Goal: Find specific fact: Find specific fact

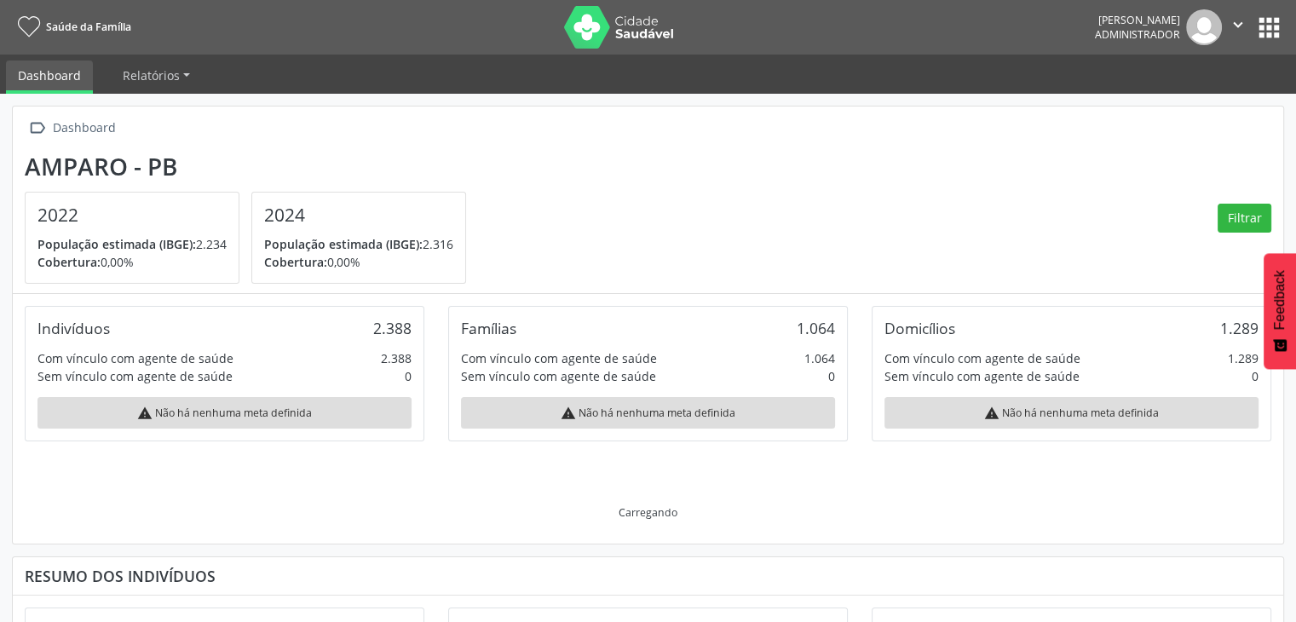
click at [1258, 23] on button "apps" at bounding box center [1270, 28] width 30 height 30
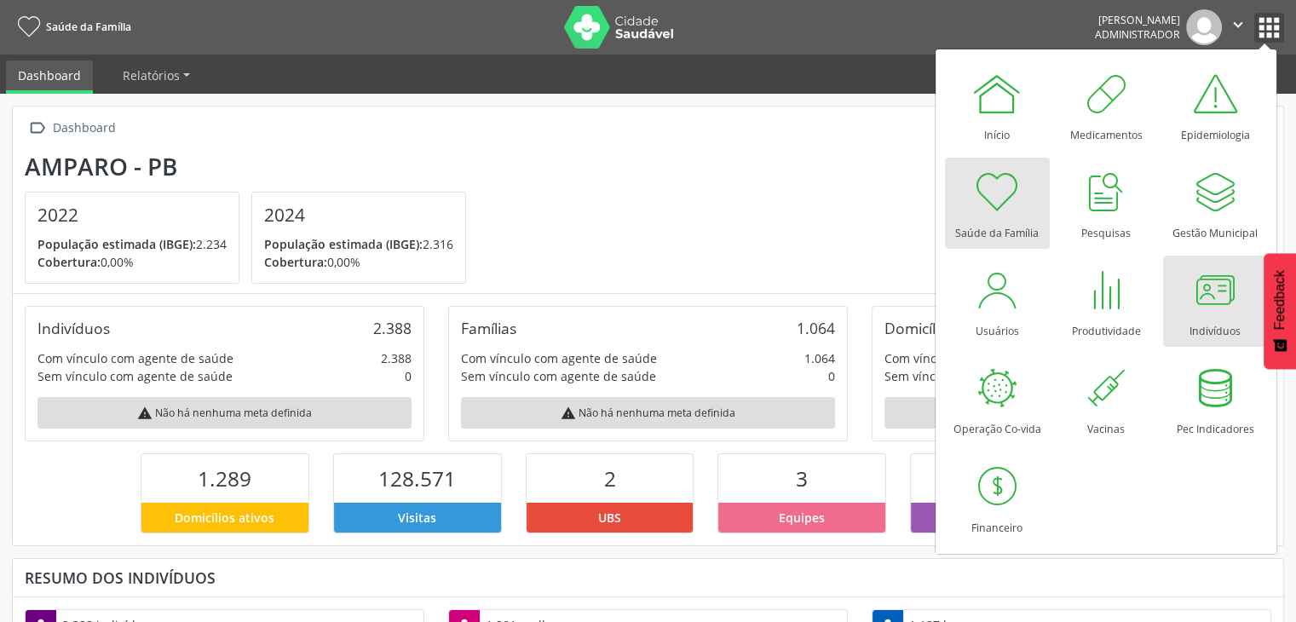
scroll to position [280, 424]
click at [1210, 317] on div "Indivíduos" at bounding box center [1215, 326] width 51 height 23
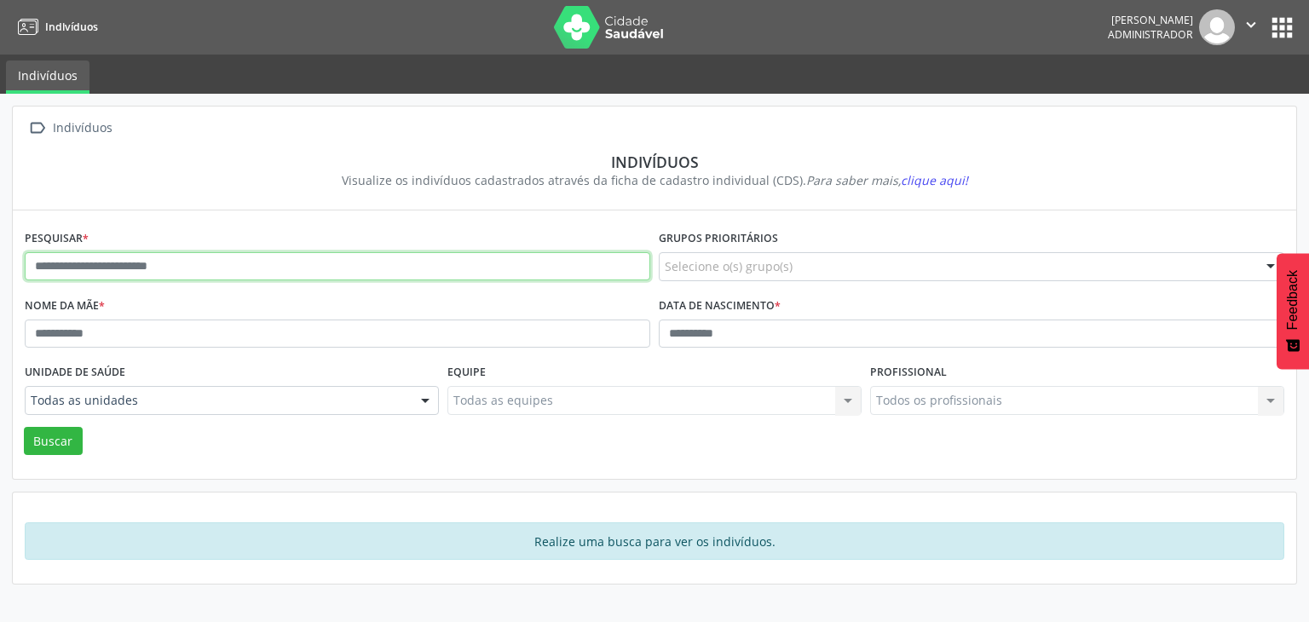
click at [198, 272] on input "text" at bounding box center [338, 266] width 626 height 29
type input "******"
click at [24, 427] on button "Buscar" at bounding box center [53, 441] width 59 height 29
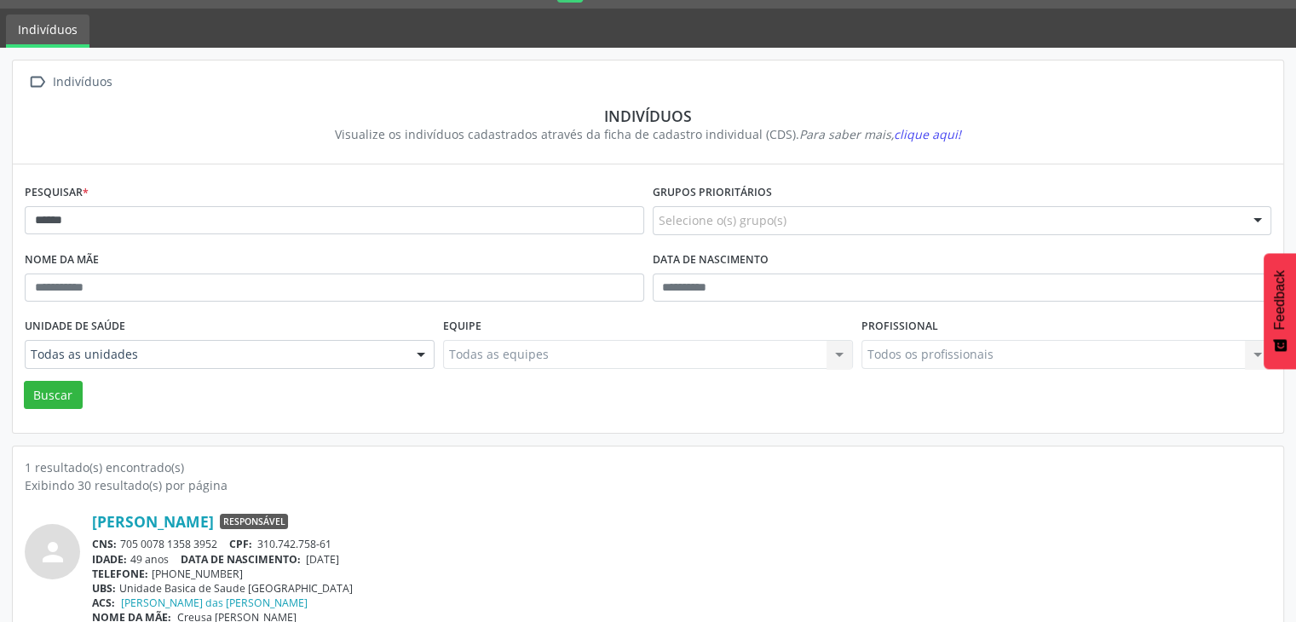
scroll to position [72, 0]
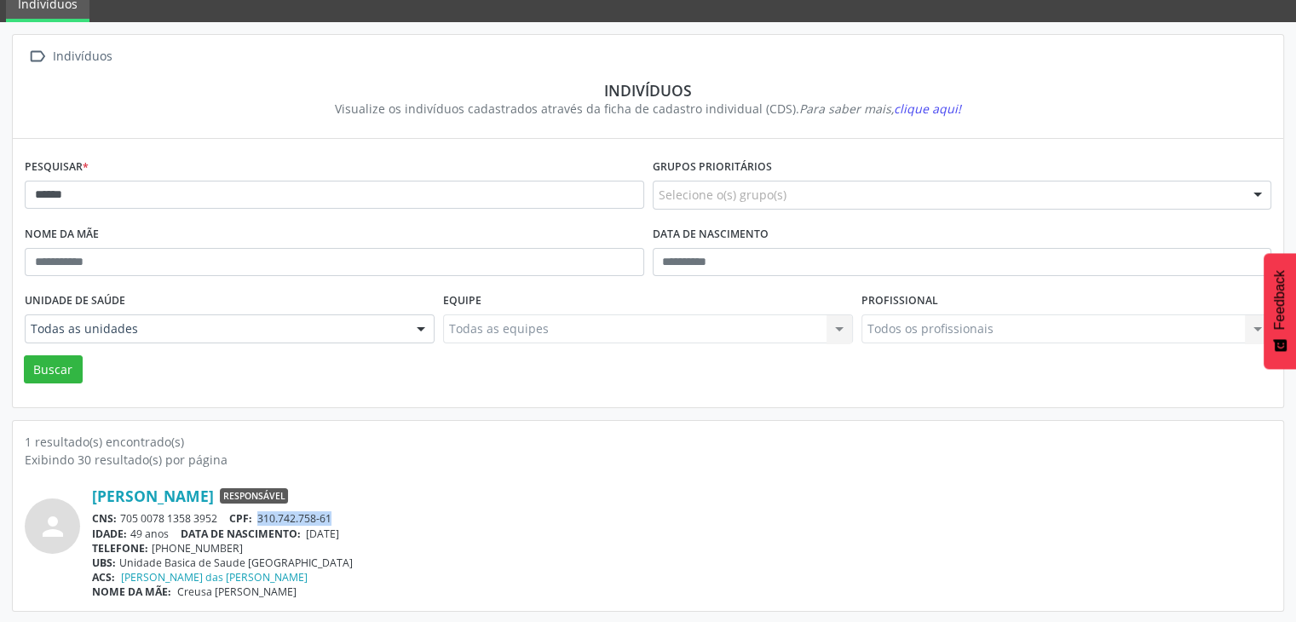
drag, startPoint x: 261, startPoint y: 519, endPoint x: 341, endPoint y: 511, distance: 80.5
click at [341, 511] on div "CNS: 705 0078 1358 3952 CPF: 310.742.758-61" at bounding box center [682, 518] width 1180 height 14
copy span "310.742.758-61"
drag, startPoint x: 119, startPoint y: 516, endPoint x: 231, endPoint y: 516, distance: 111.6
click at [231, 516] on div "CNS: 705 0078 1358 3952 CPF: 310.742.758-61" at bounding box center [682, 518] width 1180 height 14
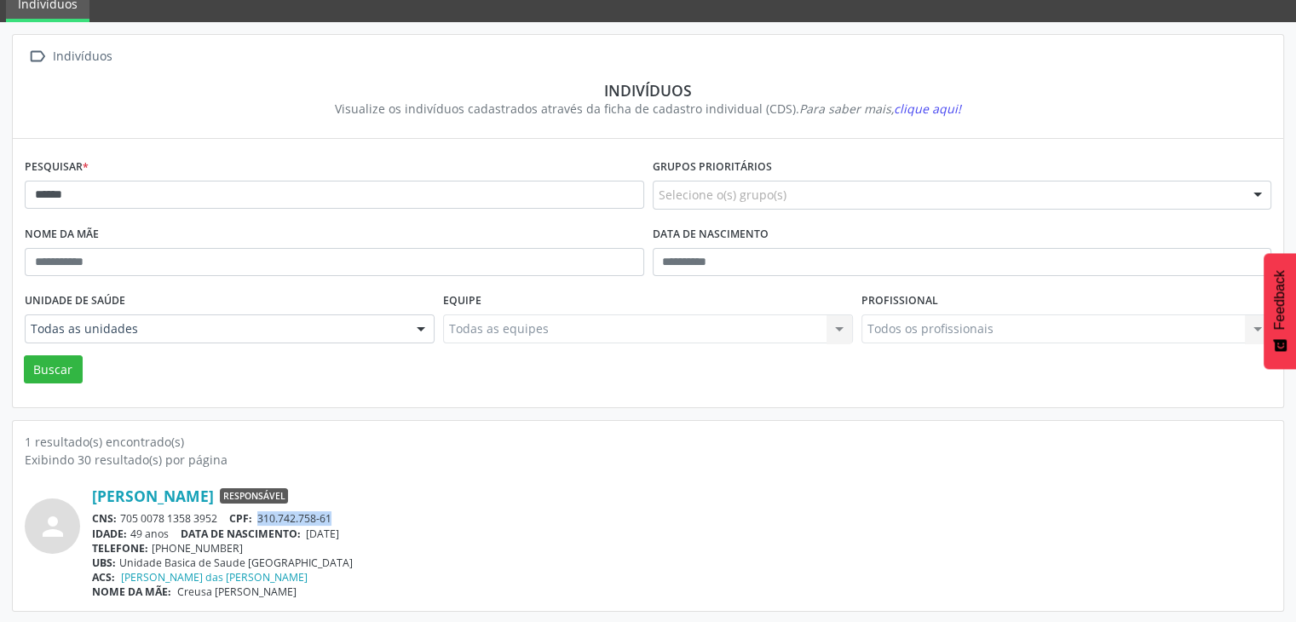
copy div "705 0078 1358 3952"
